Goal: Task Accomplishment & Management: Use online tool/utility

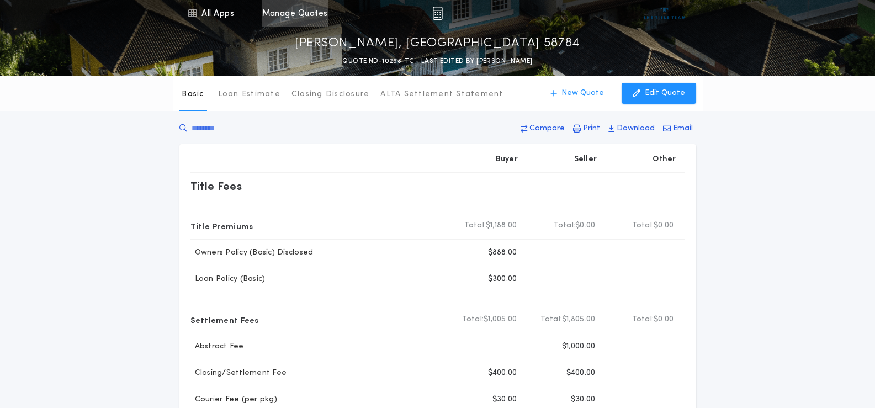
click at [291, 12] on link "Manage Quotes" at bounding box center [295, 13] width 66 height 26
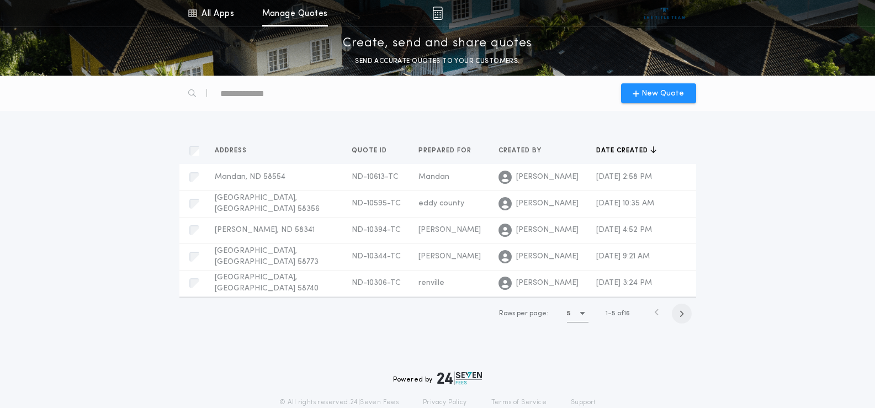
click at [682, 315] on icon "button" at bounding box center [681, 314] width 5 height 8
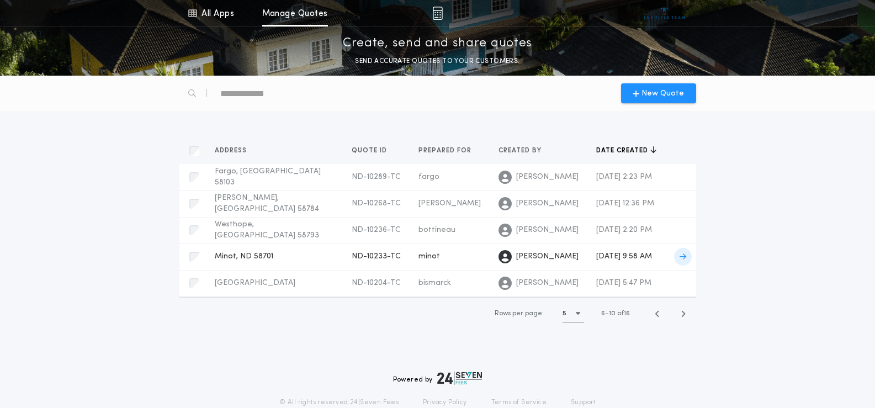
click at [352, 256] on span "ND-10233-TC" at bounding box center [376, 256] width 49 height 8
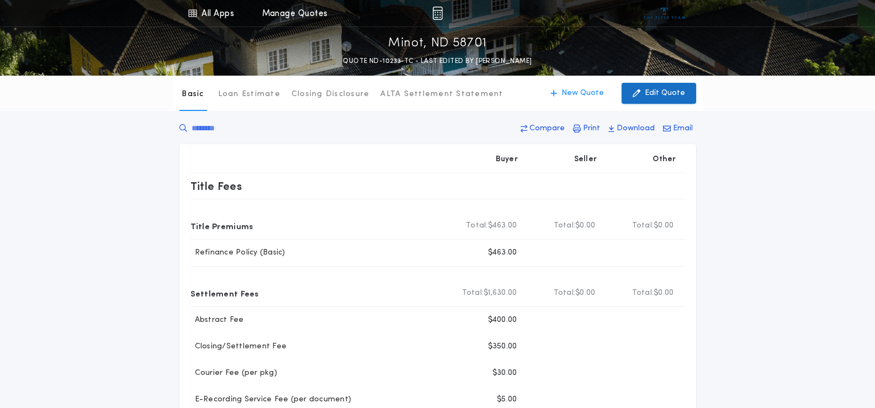
click at [660, 97] on p "Edit Quote" at bounding box center [665, 93] width 40 height 11
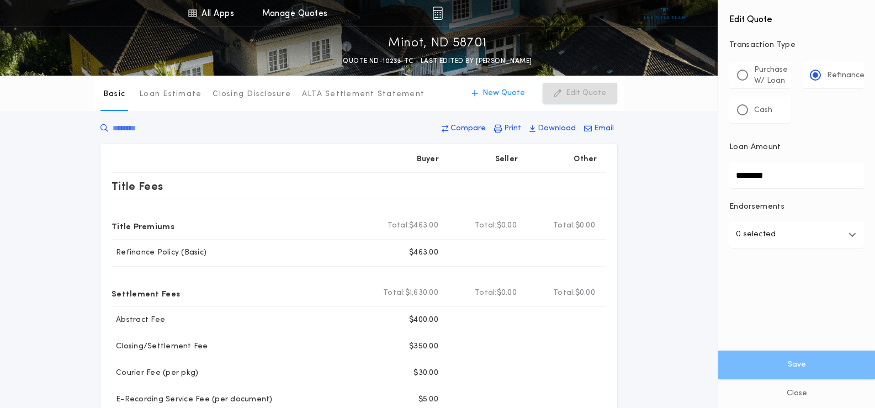
drag, startPoint x: 794, startPoint y: 174, endPoint x: 678, endPoint y: 176, distance: 115.9
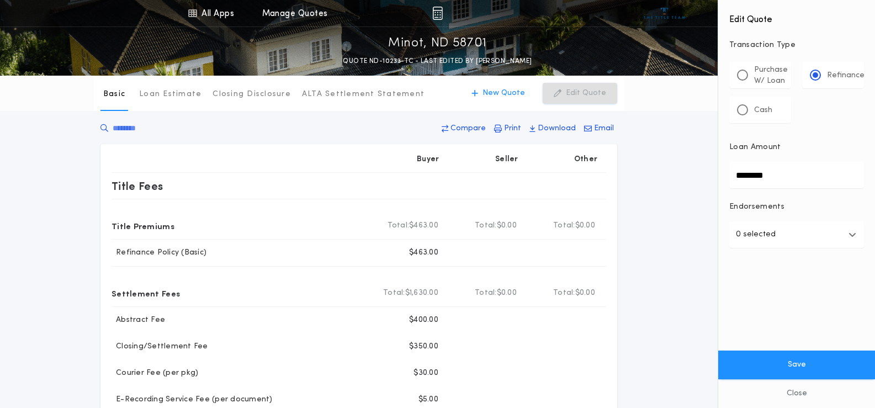
type input "********"
click at [718, 350] on button "Save" at bounding box center [796, 364] width 157 height 29
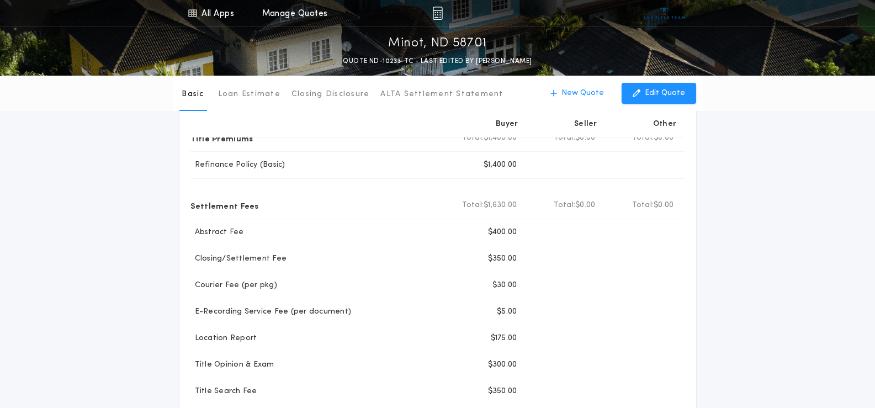
scroll to position [110, 0]
